Goal: Task Accomplishment & Management: Complete application form

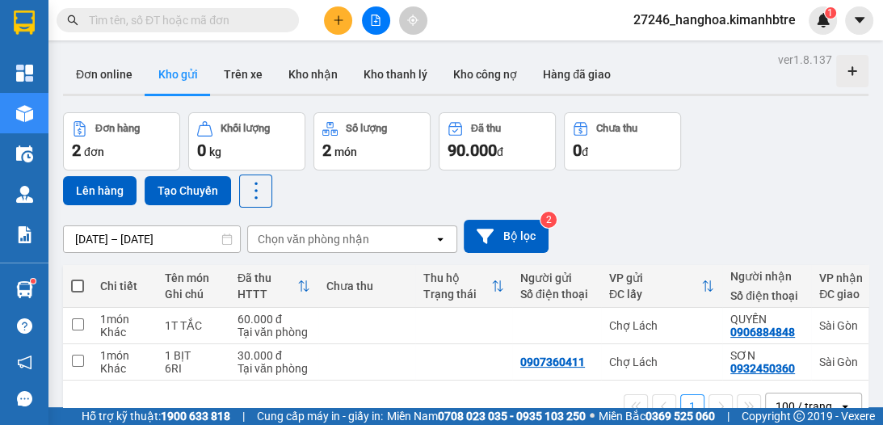
click at [77, 288] on span at bounding box center [77, 285] width 13 height 13
click at [78, 278] on input "checkbox" at bounding box center [78, 278] width 0 height 0
checkbox input "true"
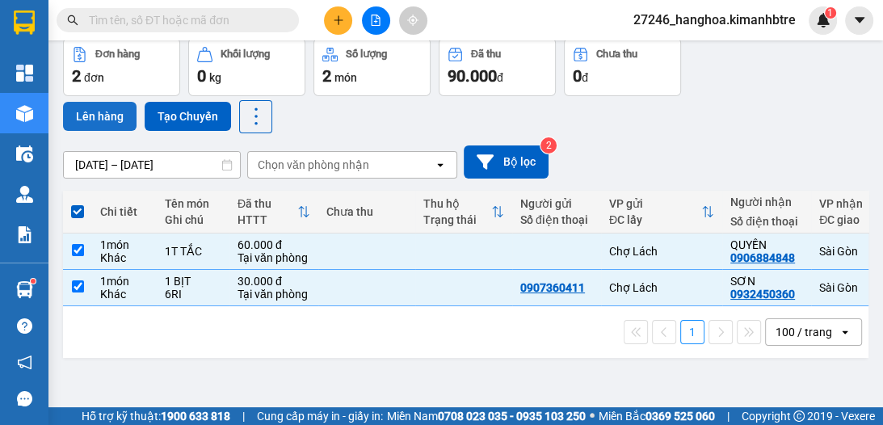
click at [79, 115] on button "Lên hàng" at bounding box center [100, 116] width 74 height 29
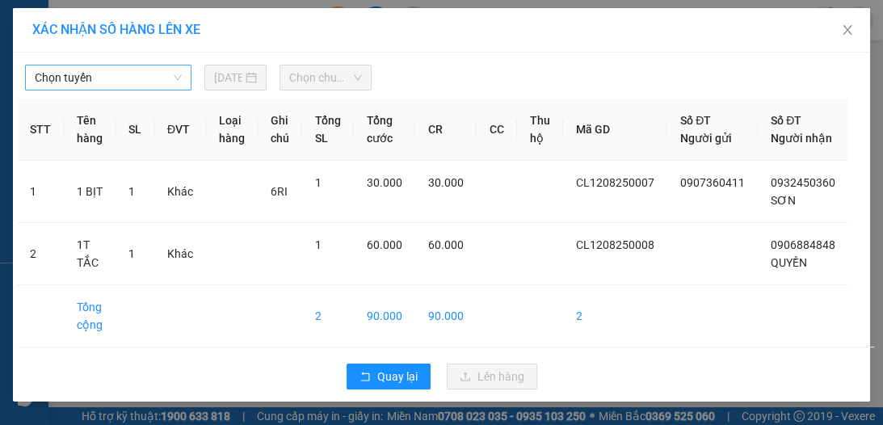
click at [103, 74] on span "Chọn tuyến" at bounding box center [108, 77] width 147 height 24
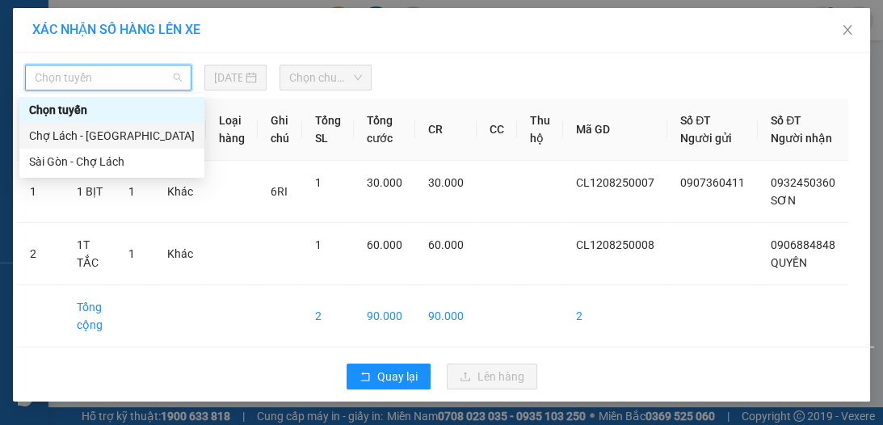
click at [107, 136] on div "Chợ Lách - [GEOGRAPHIC_DATA]" at bounding box center [112, 136] width 166 height 18
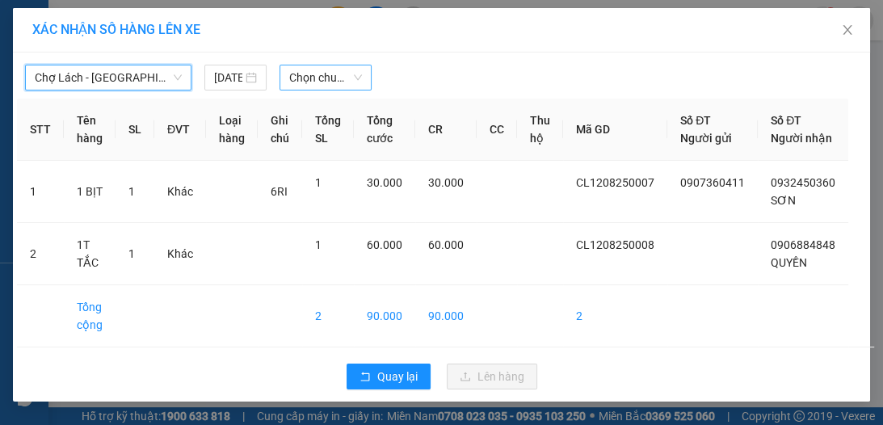
click at [309, 79] on span "Chọn chuyến" at bounding box center [325, 77] width 73 height 24
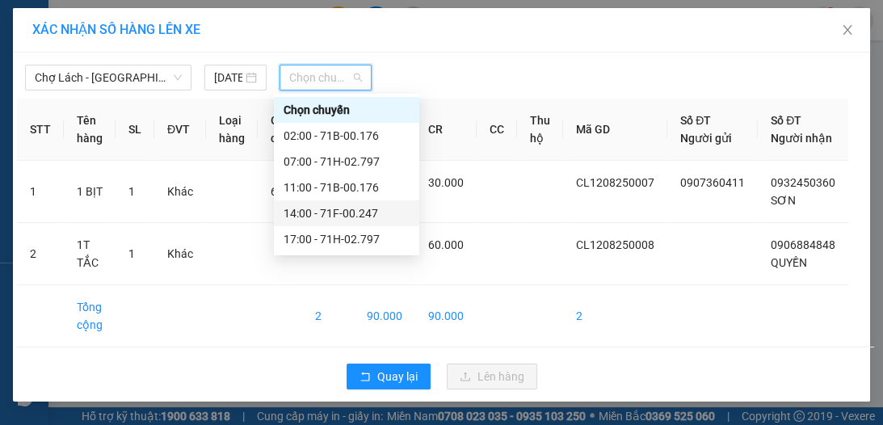
click at [323, 212] on div "14:00 - 71F-00.247" at bounding box center [347, 213] width 126 height 18
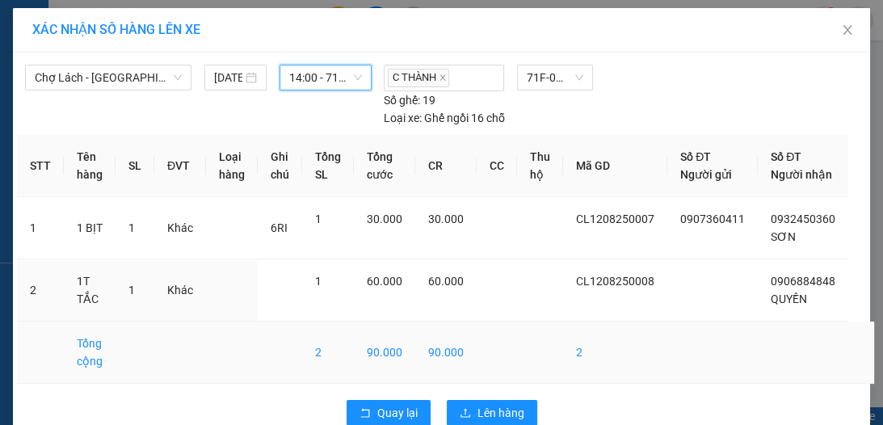
scroll to position [48, 0]
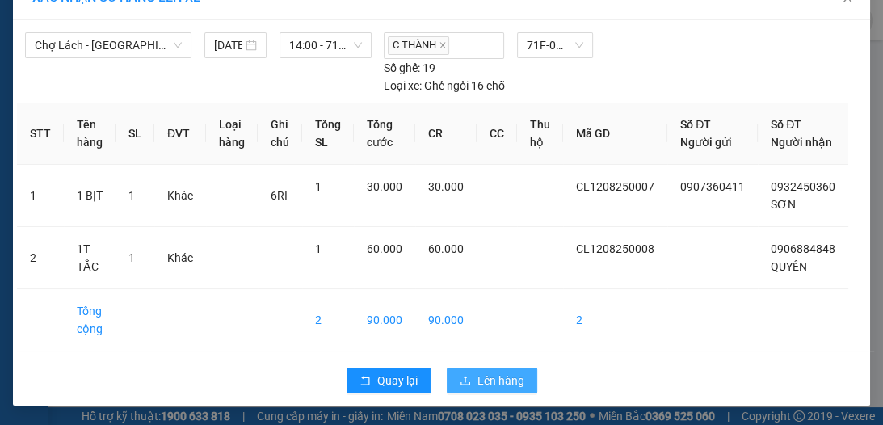
click at [512, 384] on span "Lên hàng" at bounding box center [500, 381] width 47 height 18
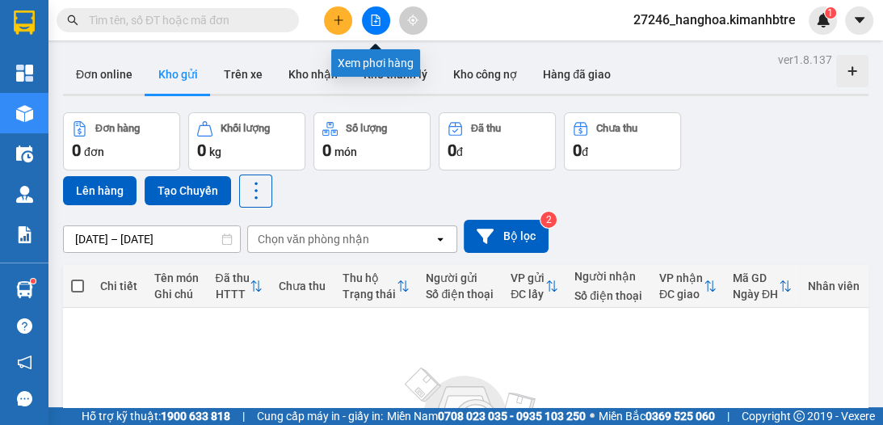
click at [375, 18] on icon "file-add" at bounding box center [375, 20] width 11 height 11
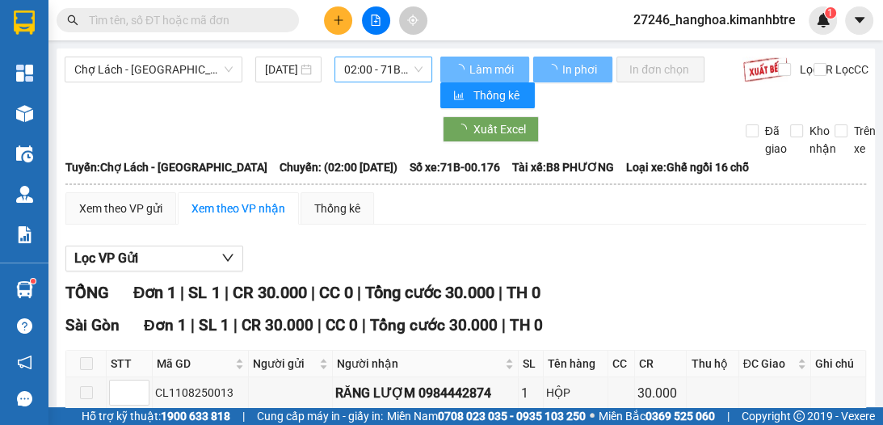
click at [358, 65] on span "02:00 - 71B-00.176" at bounding box center [383, 69] width 78 height 24
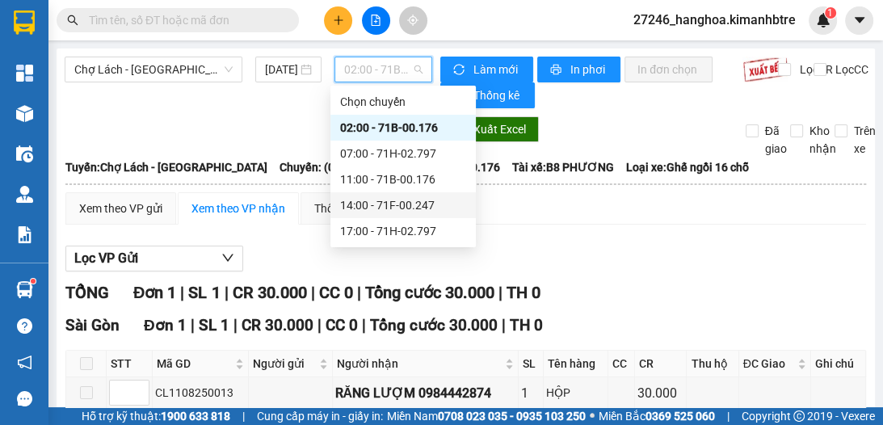
click at [371, 203] on div "14:00 - 71F-00.247" at bounding box center [403, 205] width 126 height 18
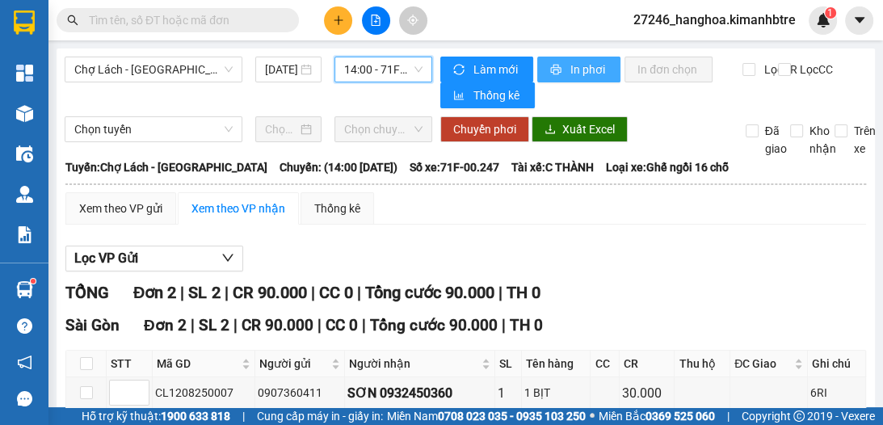
click at [575, 69] on span "In phơi" at bounding box center [588, 70] width 37 height 18
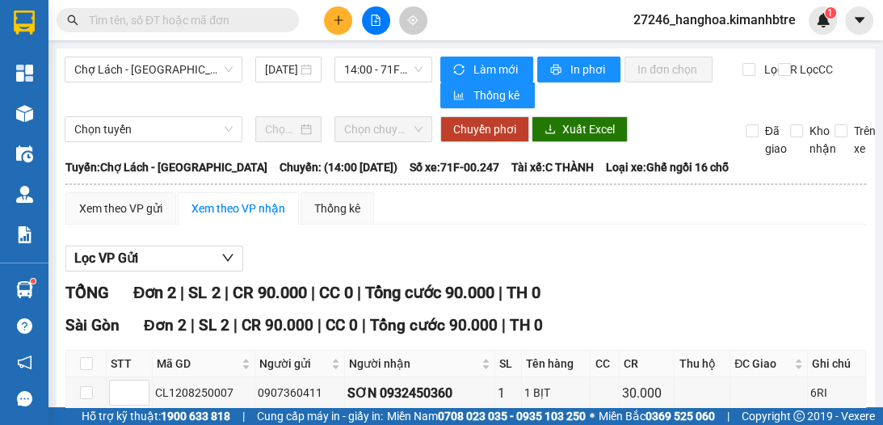
click at [336, 15] on icon "plus" at bounding box center [338, 20] width 11 height 11
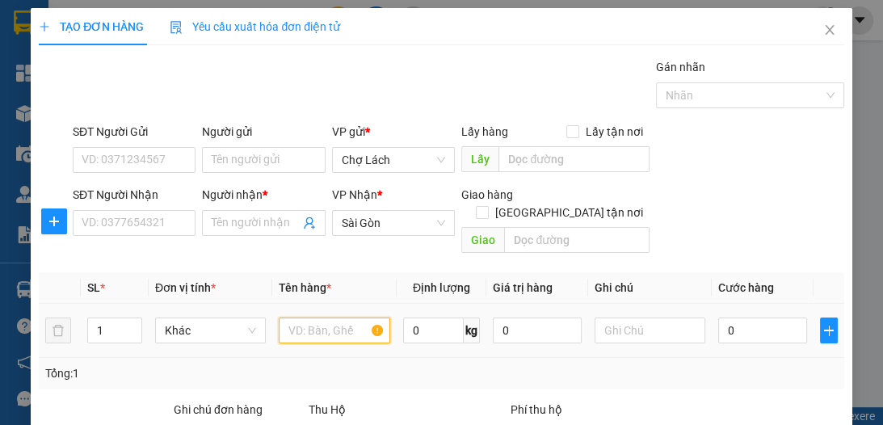
click at [332, 317] on input "text" at bounding box center [334, 330] width 111 height 26
type input "2T"
click at [131, 321] on span "up" at bounding box center [133, 326] width 10 height 10
type input "2"
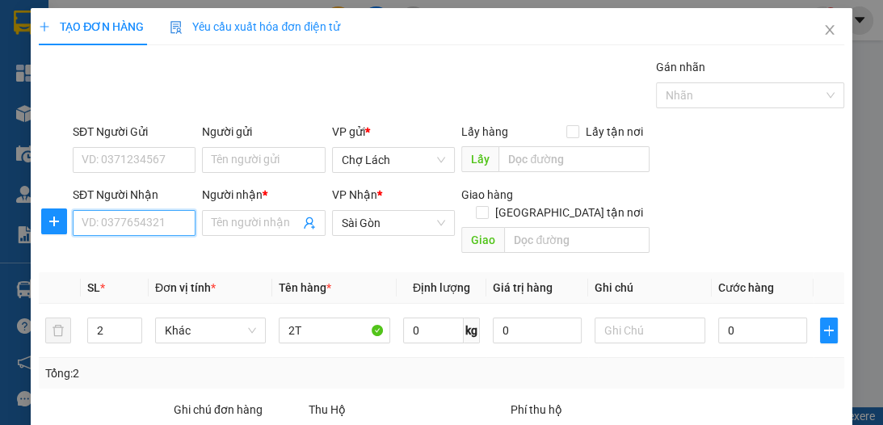
click at [132, 224] on input "SĐT Người Nhận" at bounding box center [134, 223] width 123 height 26
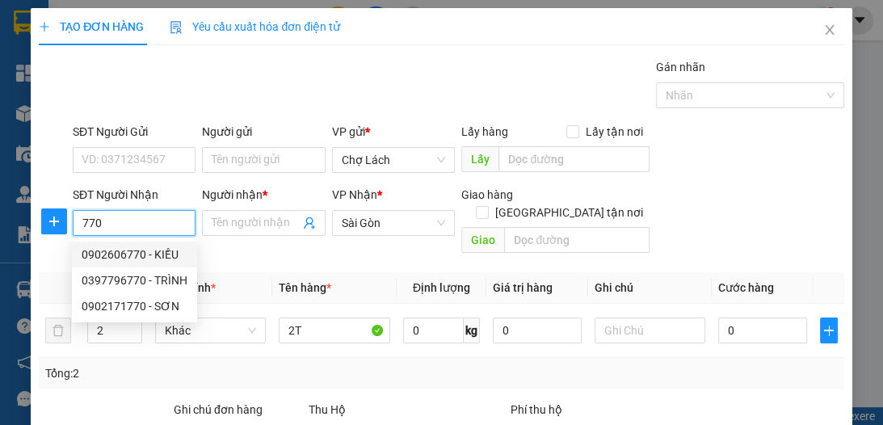
click at [162, 254] on div "0902606770 - KIỀU" at bounding box center [135, 255] width 106 height 18
type input "0902606770"
type input "KIỀU"
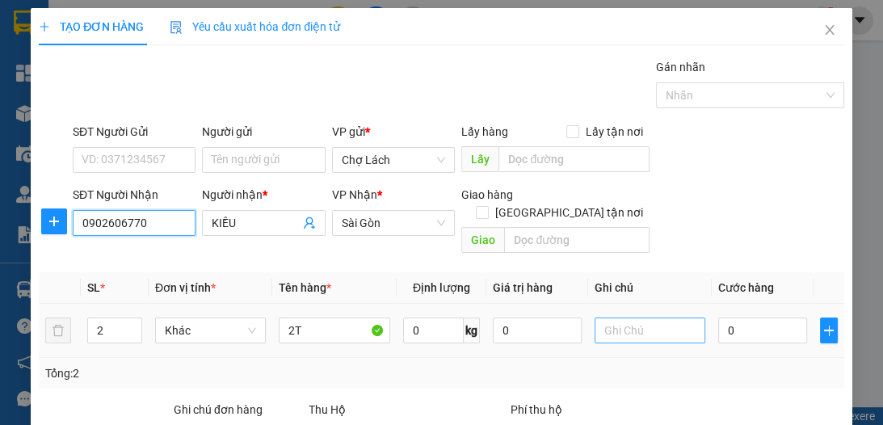
type input "0902606770"
click at [636, 317] on input "text" at bounding box center [650, 330] width 111 height 26
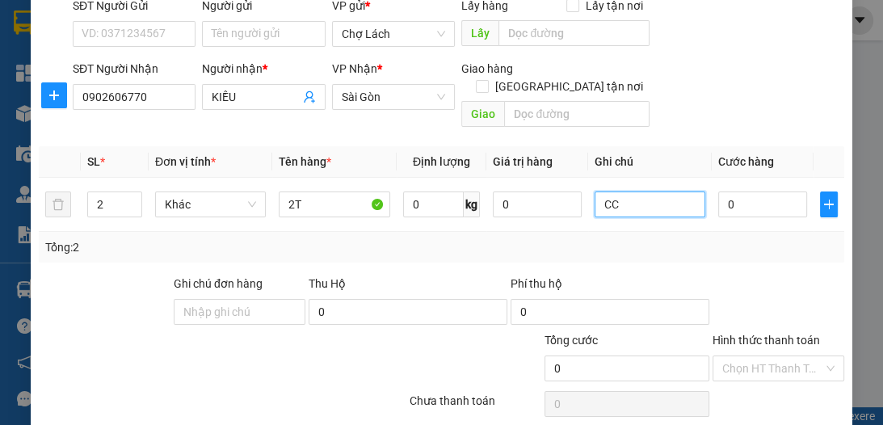
scroll to position [129, 0]
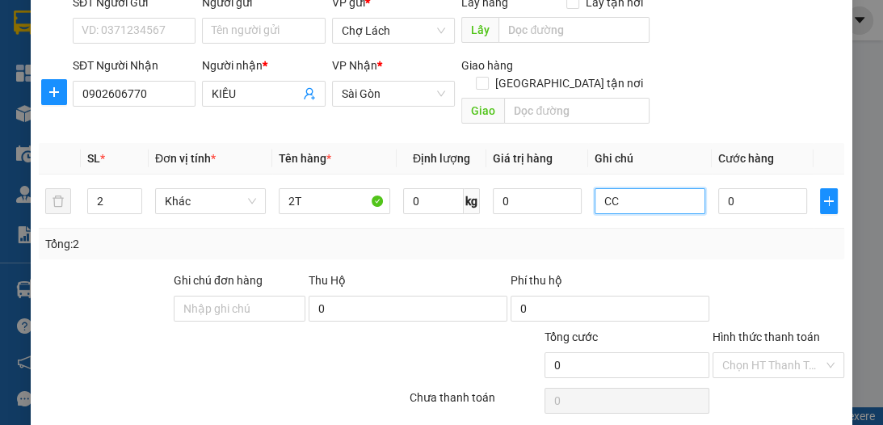
type input "CC"
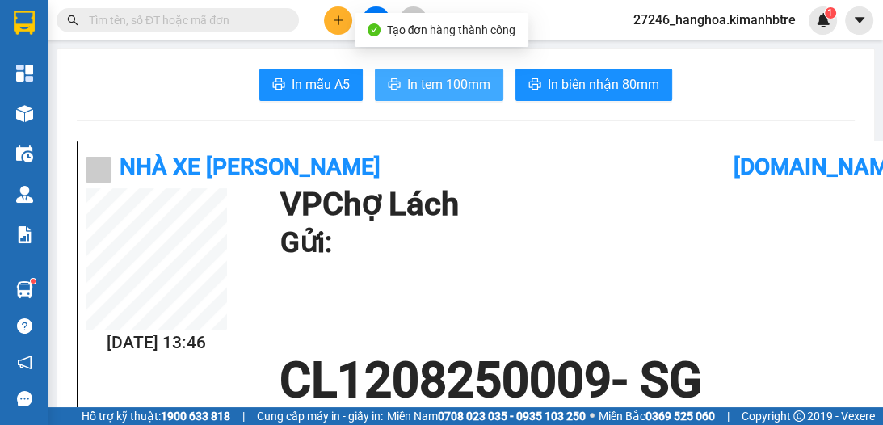
click at [460, 76] on span "In tem 100mm" at bounding box center [448, 84] width 83 height 20
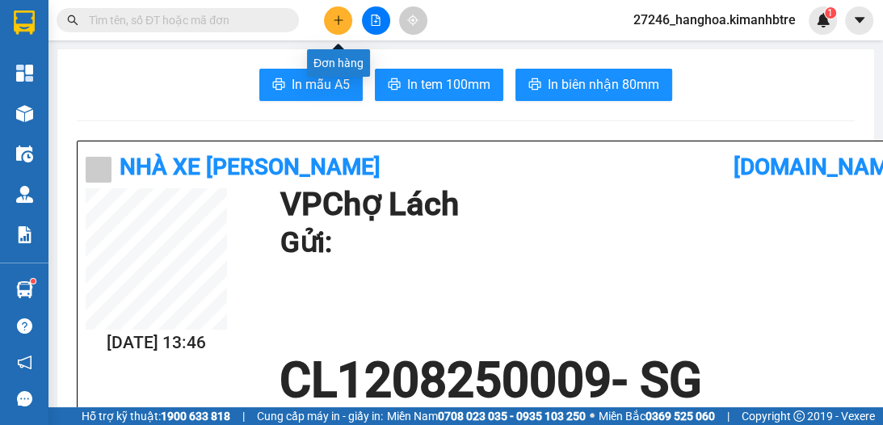
click at [335, 26] on button at bounding box center [338, 20] width 28 height 28
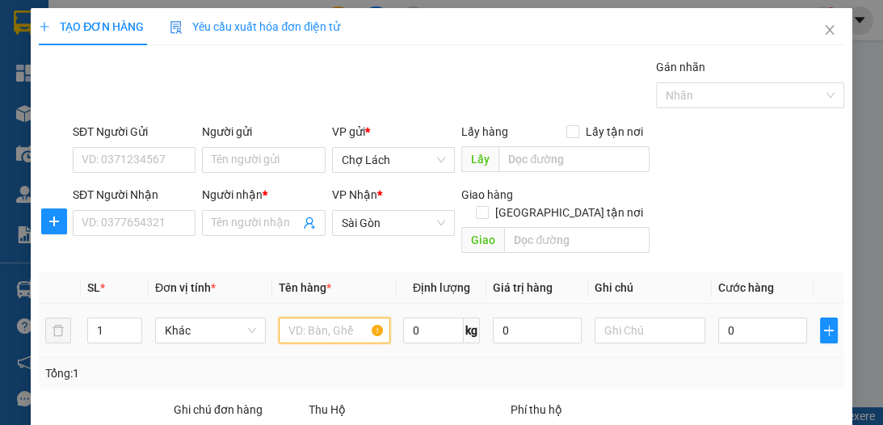
click at [294, 317] on input "text" at bounding box center [334, 330] width 111 height 26
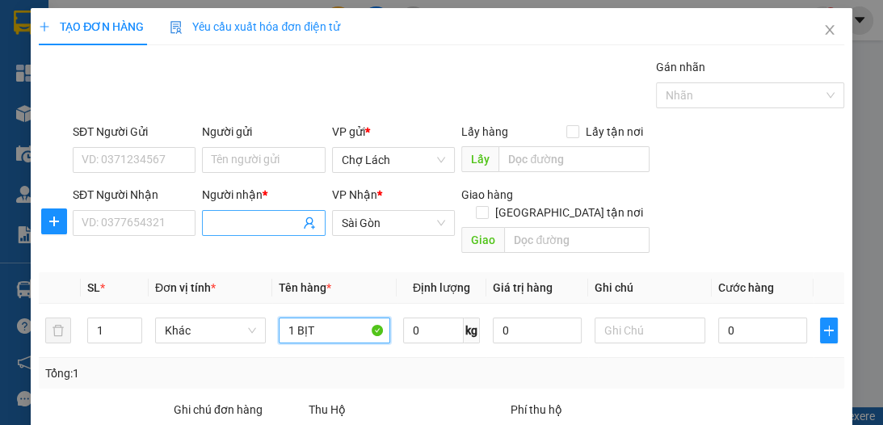
type input "1 BỊT"
click at [229, 217] on input "Người nhận *" at bounding box center [255, 223] width 87 height 18
click at [221, 225] on input "Người nhận *" at bounding box center [255, 223] width 87 height 18
click at [221, 216] on input "Người nhận *" at bounding box center [255, 223] width 87 height 18
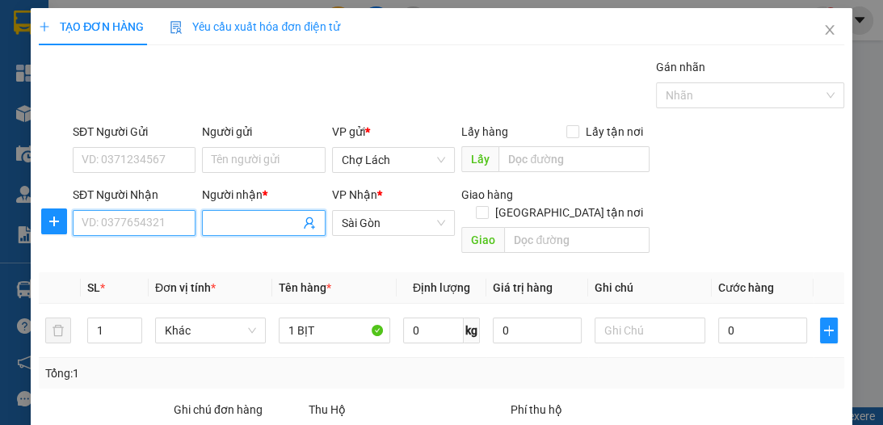
click at [166, 225] on input "SĐT Người Nhận" at bounding box center [134, 223] width 123 height 26
type input "0903399680"
click at [232, 221] on input "Người nhận *" at bounding box center [255, 223] width 87 height 18
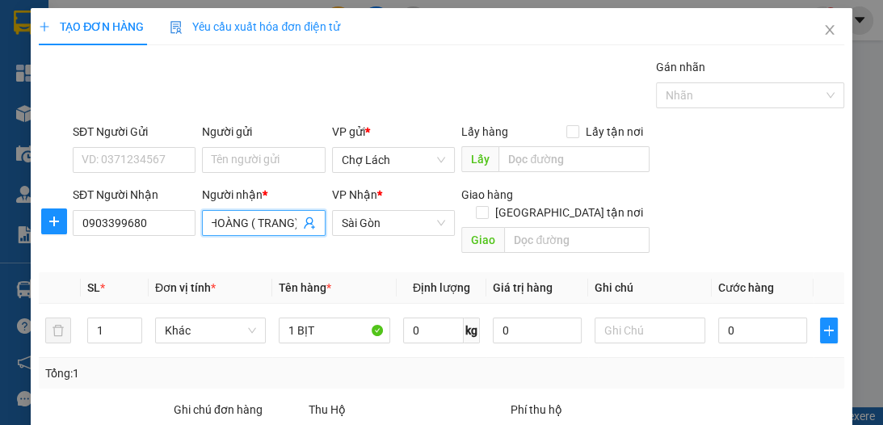
scroll to position [0, 6]
type input "HOÀNG ( TRANG)"
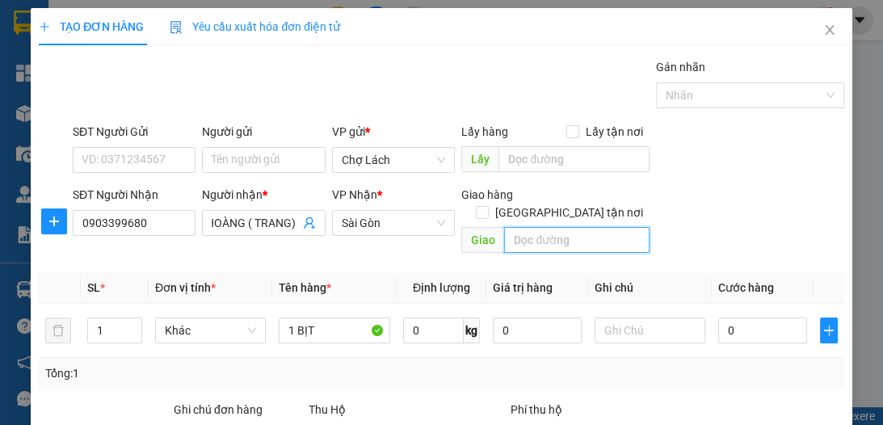
click at [526, 227] on input "text" at bounding box center [576, 240] width 145 height 26
click at [556, 227] on input "text" at bounding box center [576, 240] width 145 height 26
type input "PHÚ NHUẬN-TR60-CHÚ TRỌNG"
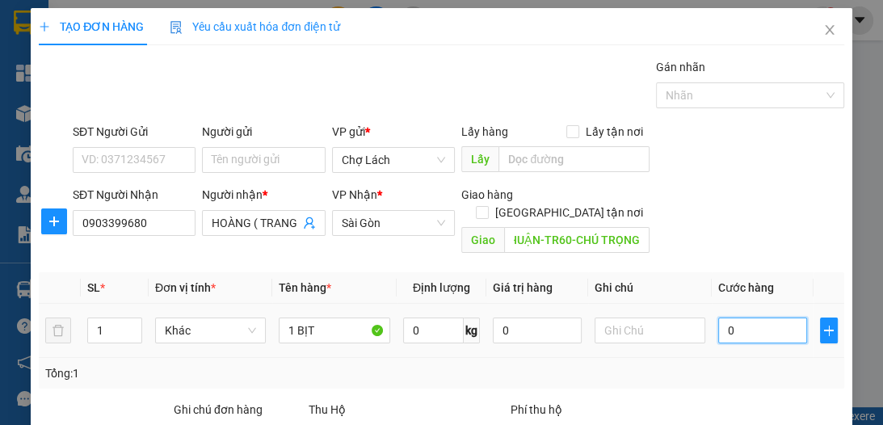
click at [721, 317] on input "0" at bounding box center [762, 330] width 89 height 26
type input "9"
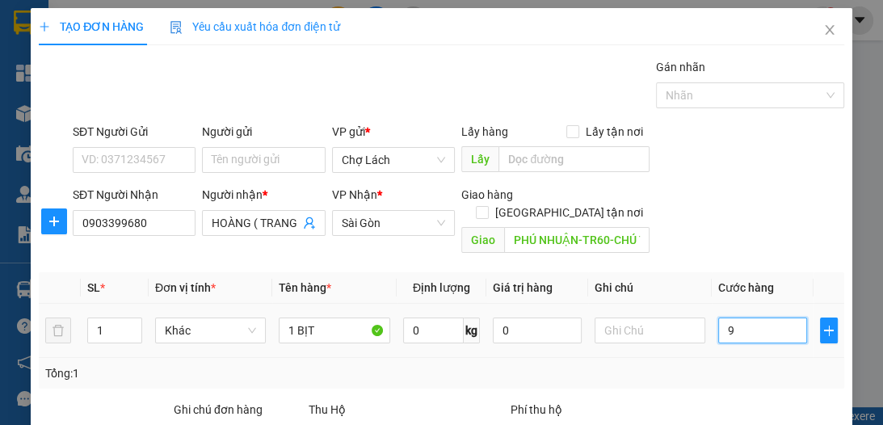
type input "90"
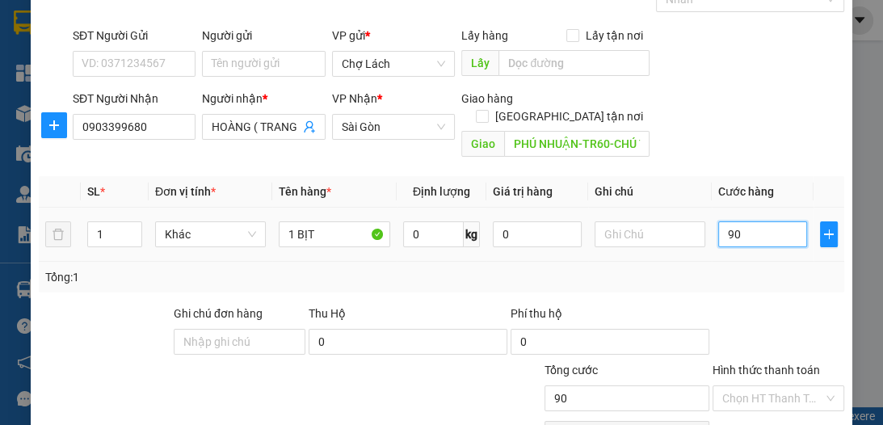
scroll to position [150, 0]
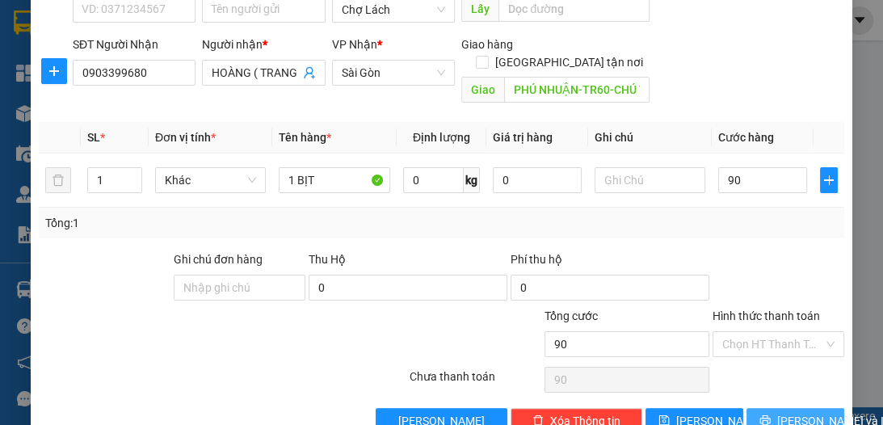
click at [782, 412] on span "[PERSON_NAME] và In" at bounding box center [833, 421] width 113 height 18
type input "90.000"
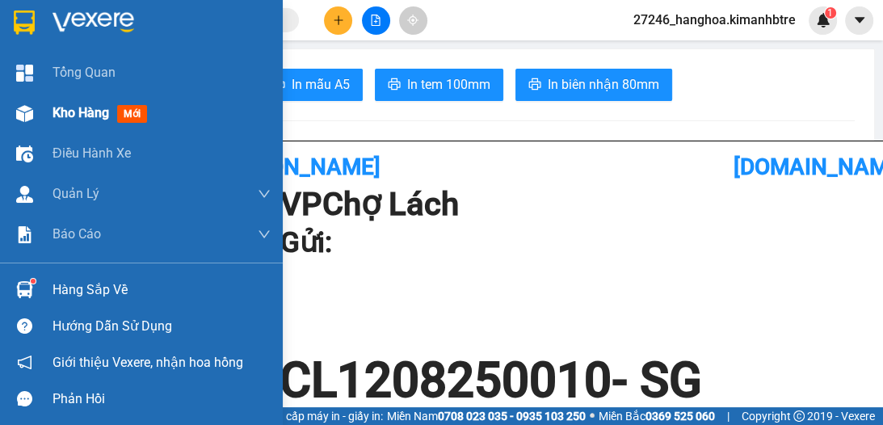
click at [74, 110] on span "Kho hàng" at bounding box center [81, 112] width 57 height 15
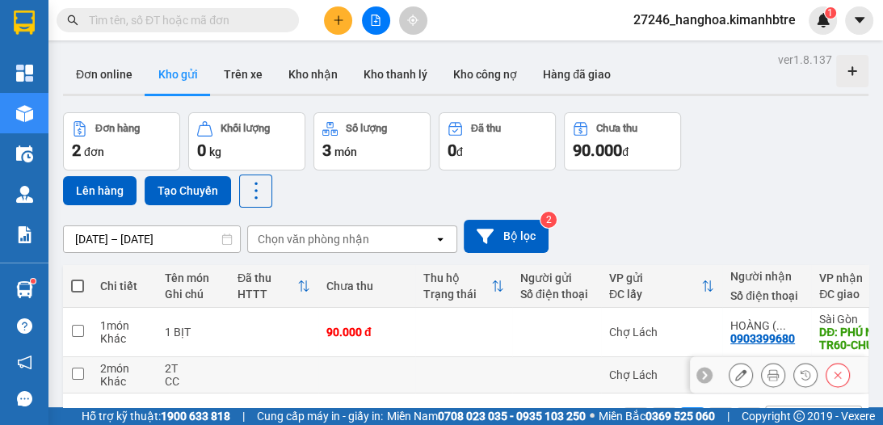
click at [76, 369] on input "checkbox" at bounding box center [78, 374] width 12 height 12
checkbox input "true"
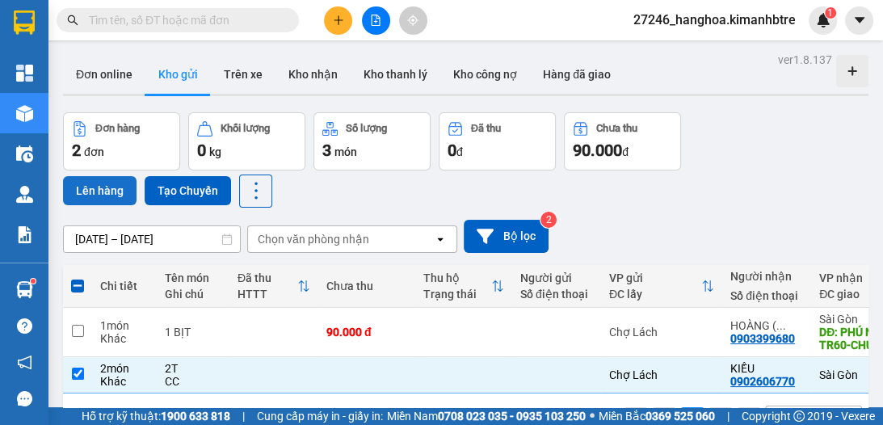
click at [92, 184] on button "Lên hàng" at bounding box center [100, 190] width 74 height 29
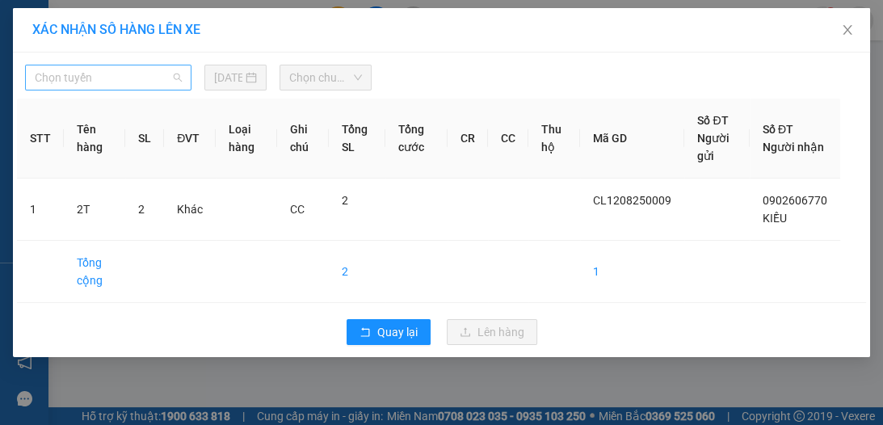
click at [122, 82] on span "Chọn tuyến" at bounding box center [108, 77] width 147 height 24
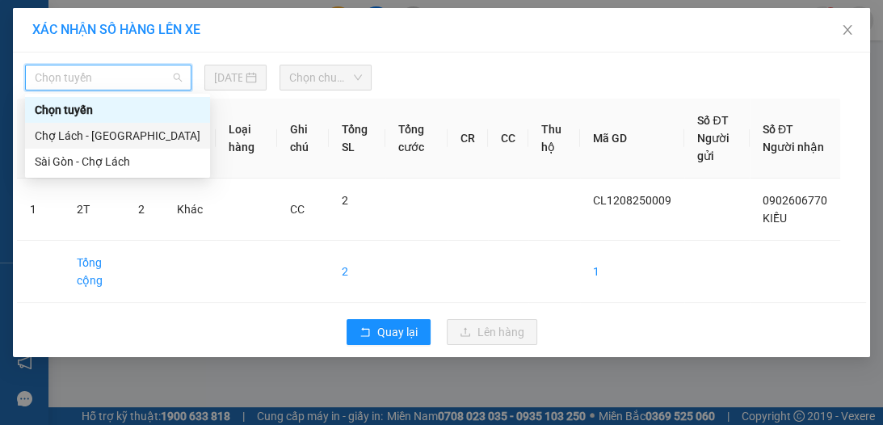
click at [121, 144] on div "Chợ Lách - [GEOGRAPHIC_DATA]" at bounding box center [118, 136] width 166 height 18
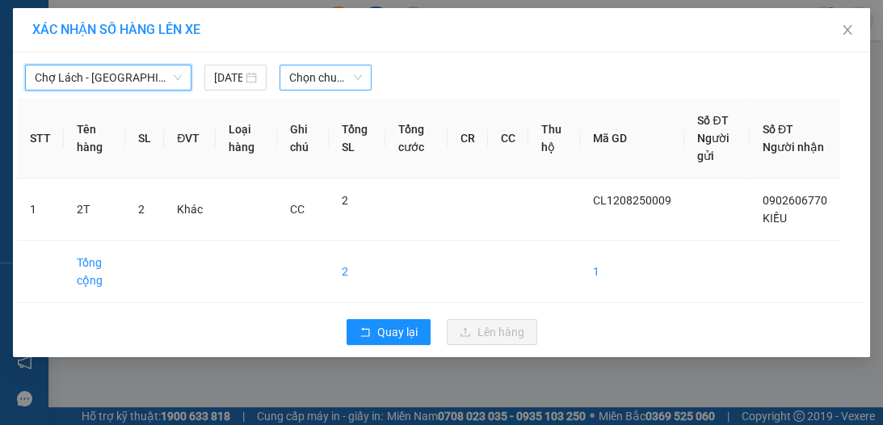
click at [296, 79] on span "Chọn chuyến" at bounding box center [325, 77] width 73 height 24
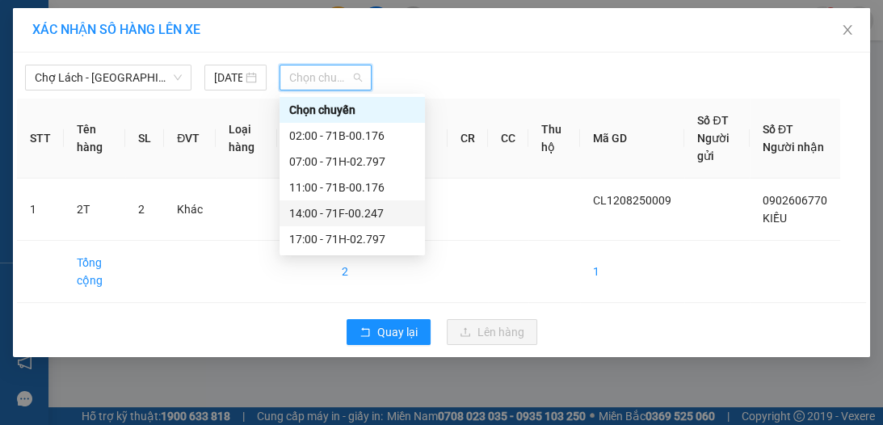
click at [333, 210] on div "14:00 - 71F-00.247" at bounding box center [352, 213] width 126 height 18
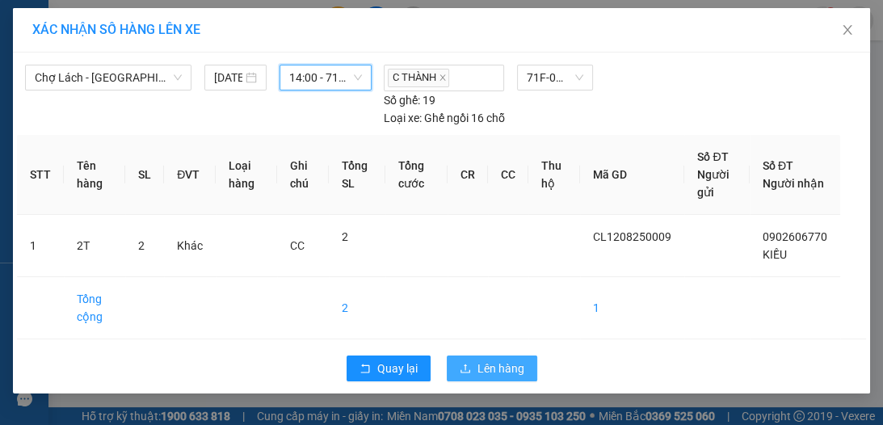
click at [512, 365] on span "Lên hàng" at bounding box center [500, 368] width 47 height 18
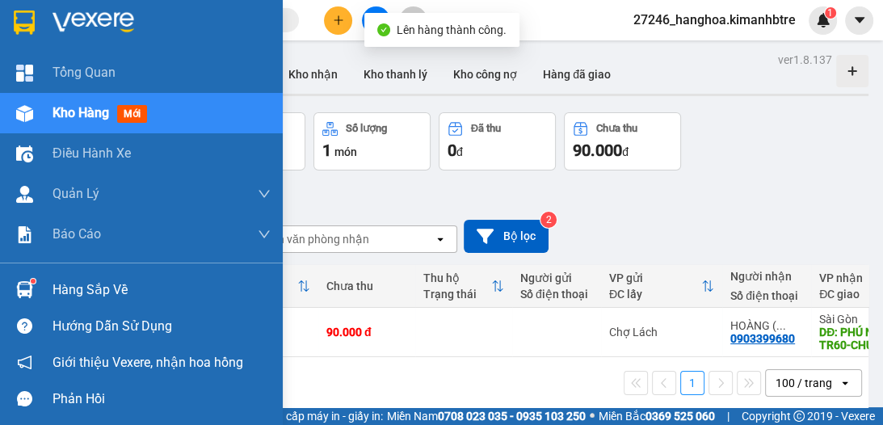
click at [82, 114] on span "Kho hàng" at bounding box center [81, 112] width 57 height 15
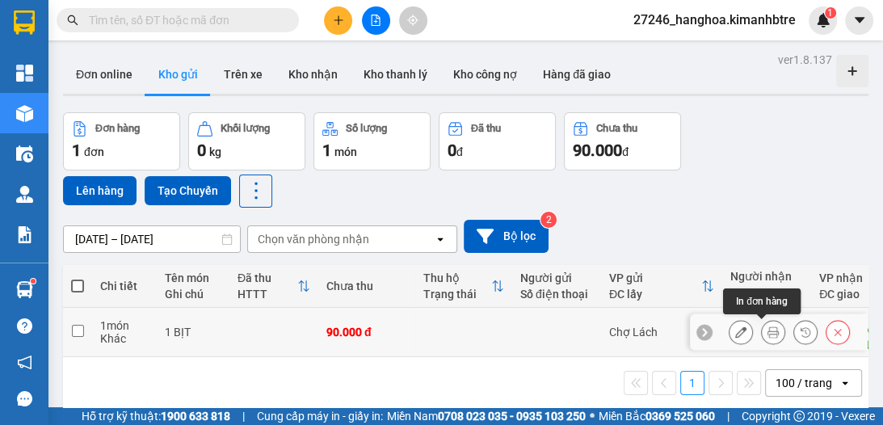
click at [767, 327] on icon at bounding box center [772, 331] width 11 height 11
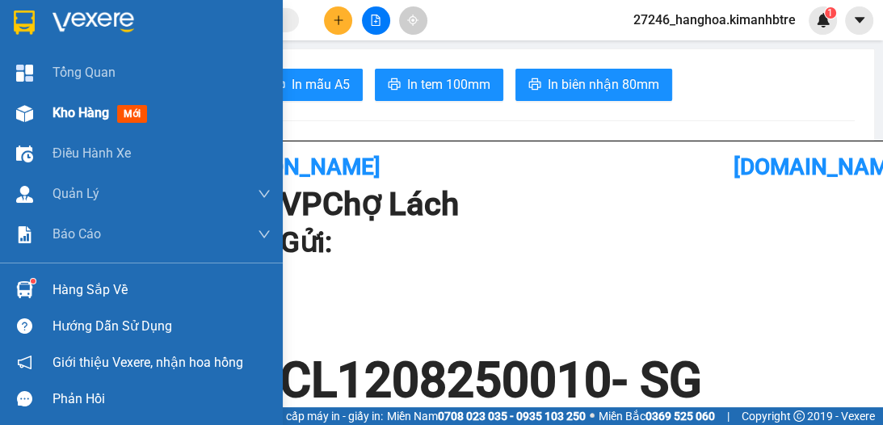
click at [69, 107] on span "Kho hàng" at bounding box center [81, 112] width 57 height 15
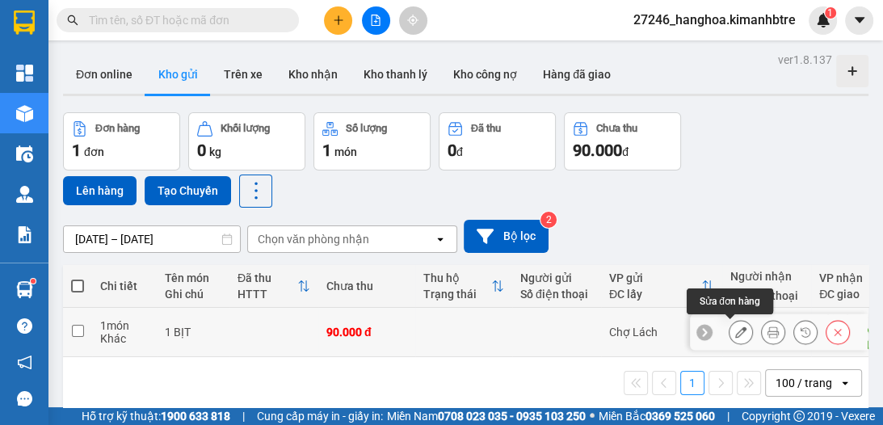
click at [735, 330] on icon at bounding box center [740, 331] width 11 height 11
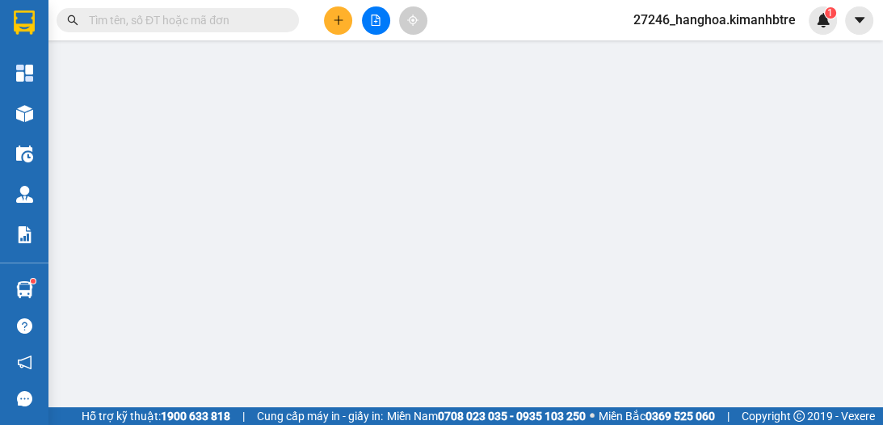
type input "0903399680"
type input "HOÀNG ( TRANG)"
type input "PHÚ NHUẬN-TR60-CHÚ TRỌNG"
type input "90.000"
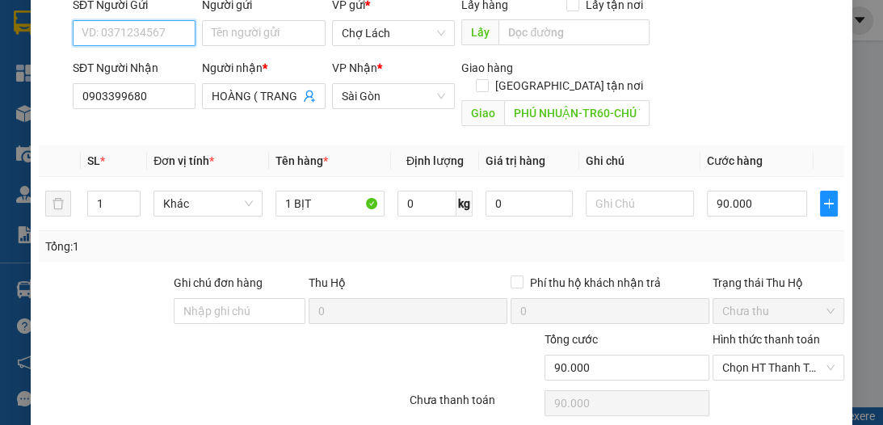
scroll to position [172, 0]
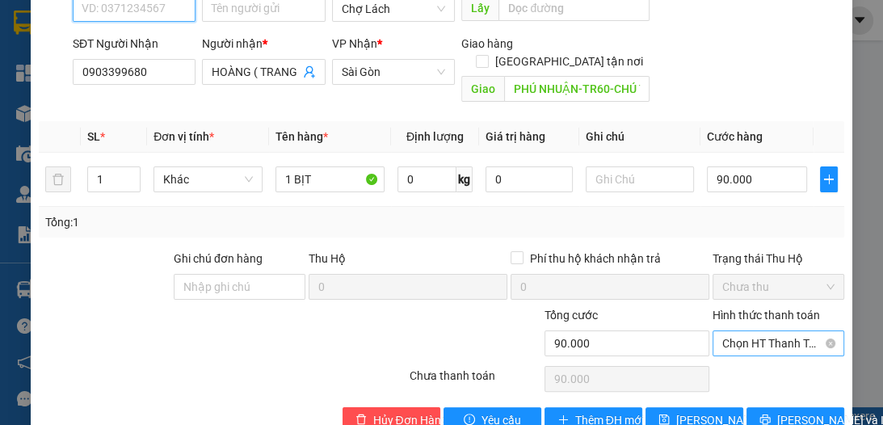
click at [750, 343] on span "Chọn HT Thanh Toán" at bounding box center [778, 343] width 112 height 24
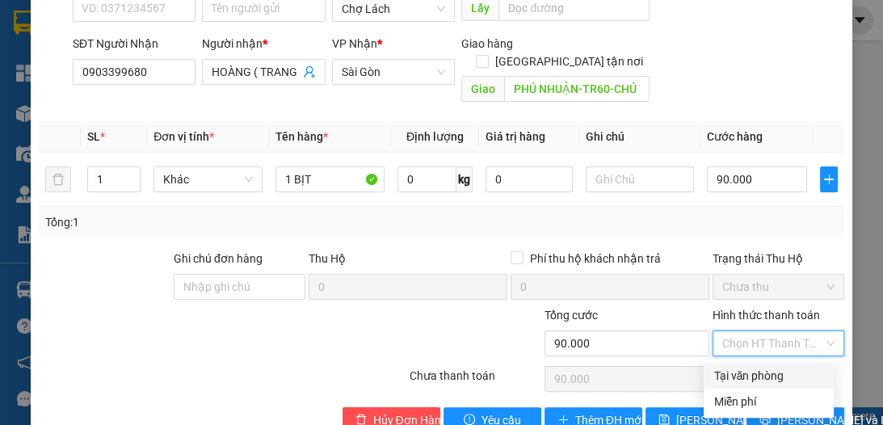
click at [763, 375] on div "Tại văn phòng" at bounding box center [768, 376] width 111 height 18
type input "0"
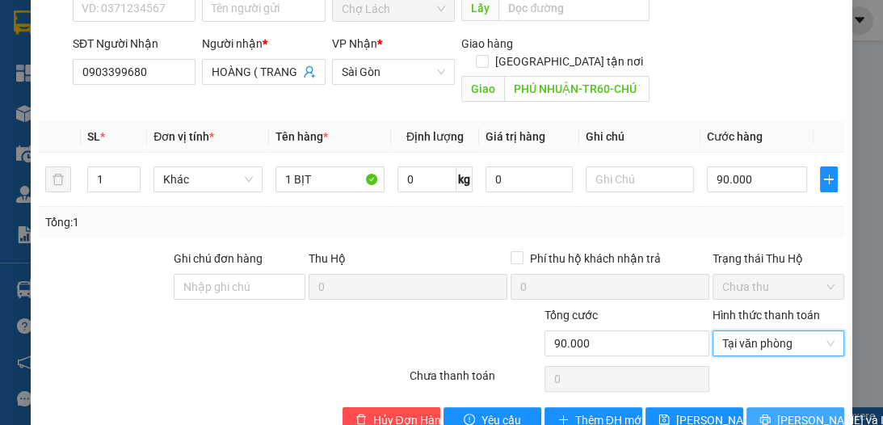
click at [780, 412] on span "[PERSON_NAME] và In" at bounding box center [833, 420] width 113 height 18
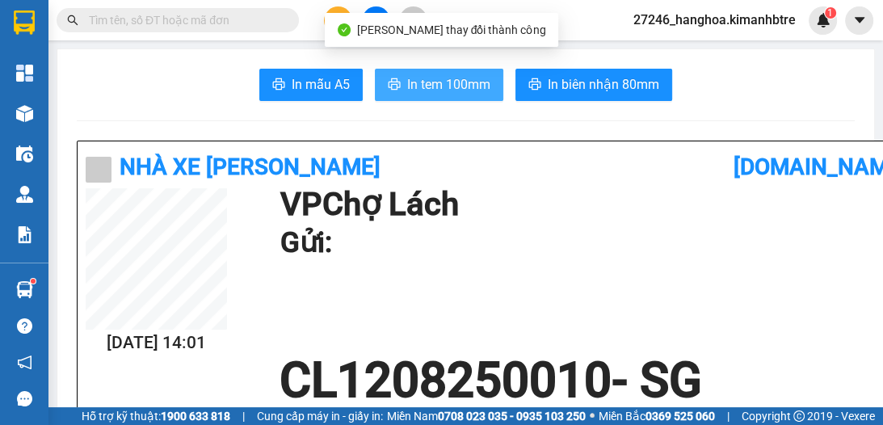
click at [437, 84] on span "In tem 100mm" at bounding box center [448, 84] width 83 height 20
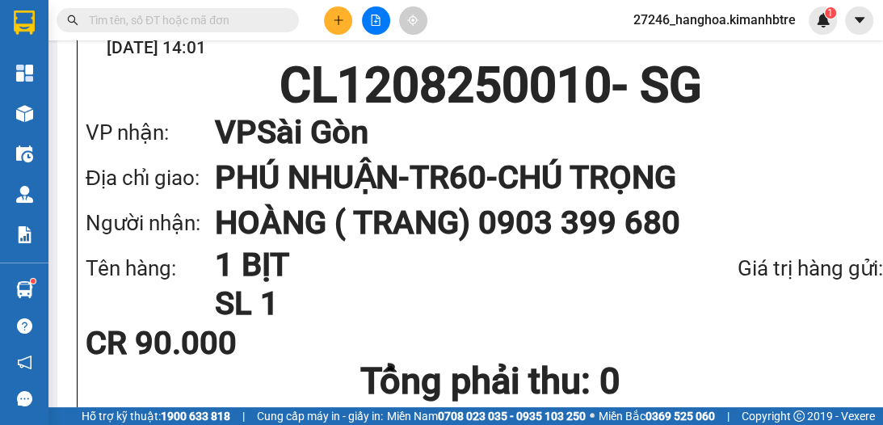
scroll to position [323, 0]
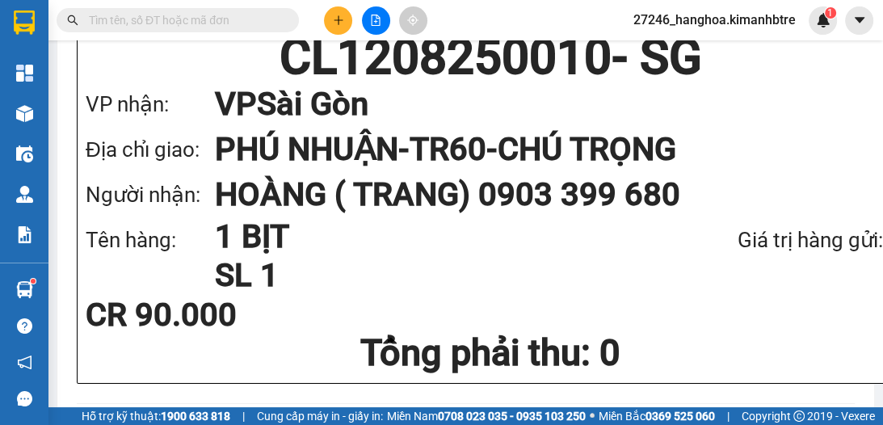
drag, startPoint x: 535, startPoint y: 204, endPoint x: 524, endPoint y: 270, distance: 67.1
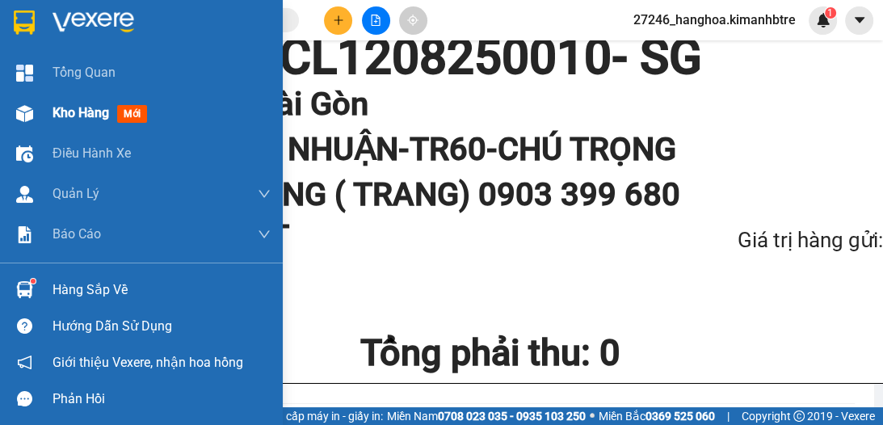
click at [84, 112] on span "Kho hàng" at bounding box center [81, 112] width 57 height 15
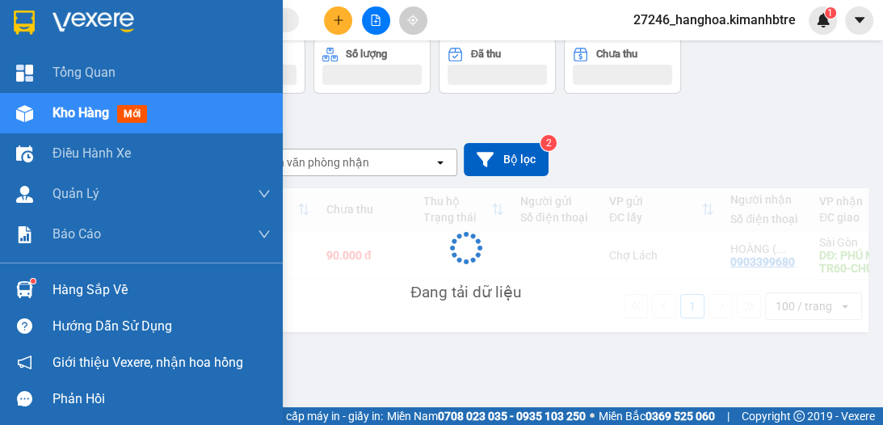
scroll to position [74, 0]
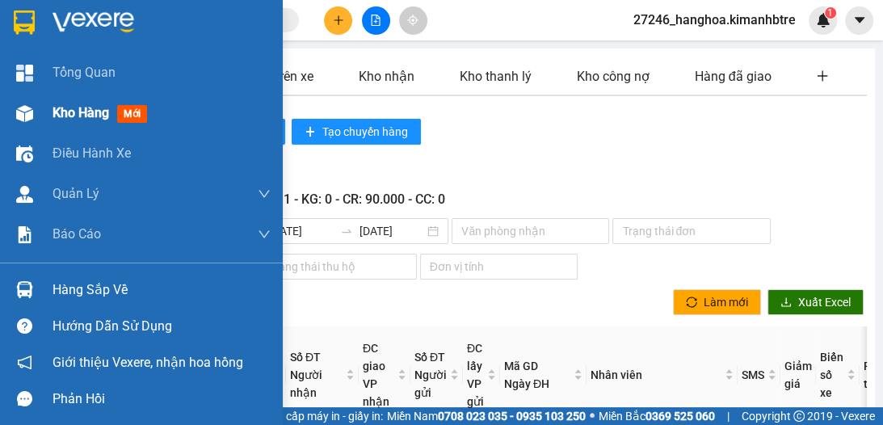
click at [77, 114] on span "Kho hàng" at bounding box center [81, 112] width 57 height 15
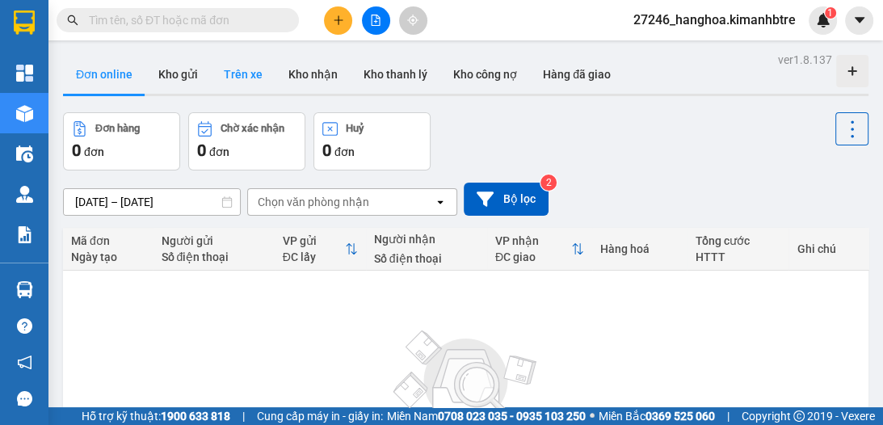
click at [242, 74] on button "Trên xe" at bounding box center [243, 74] width 65 height 39
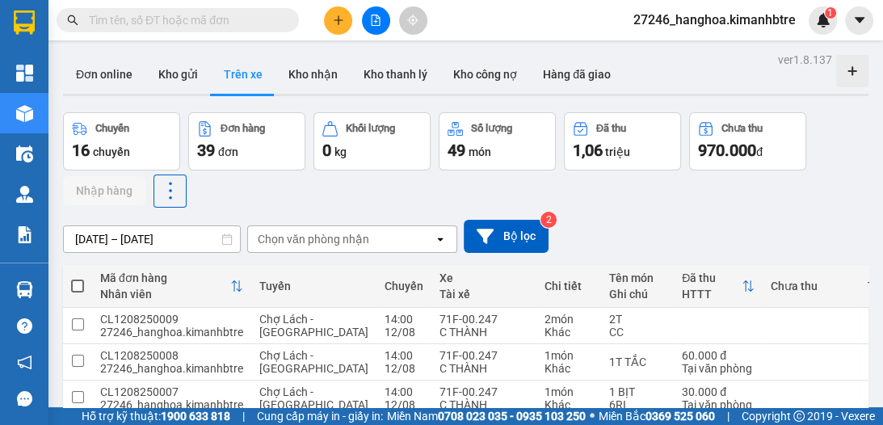
click at [184, 82] on button "Kho gửi" at bounding box center [177, 74] width 65 height 39
